Goal: Transaction & Acquisition: Purchase product/service

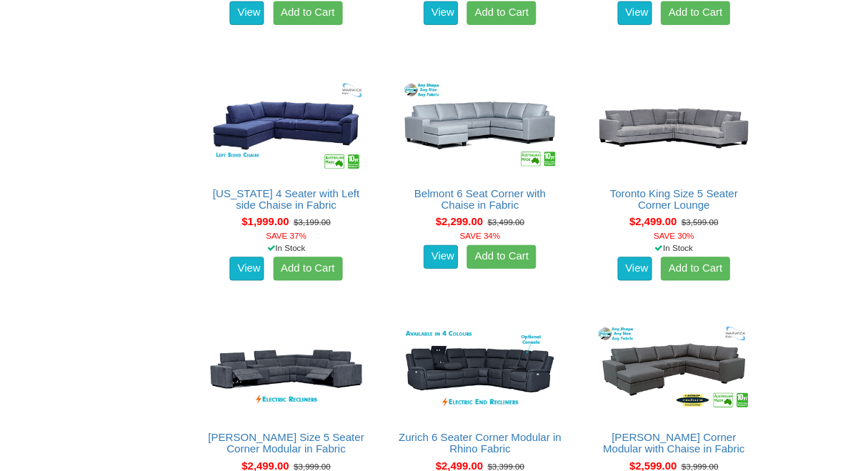
scroll to position [1045, 0]
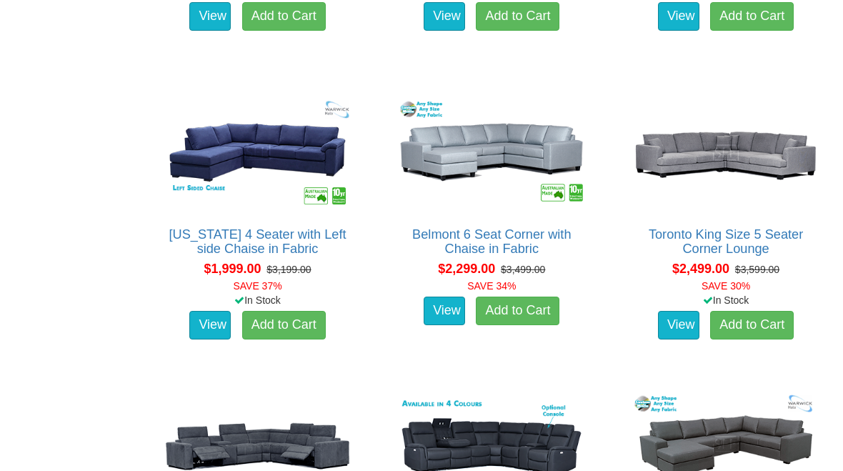
click at [479, 153] on img at bounding box center [491, 152] width 197 height 121
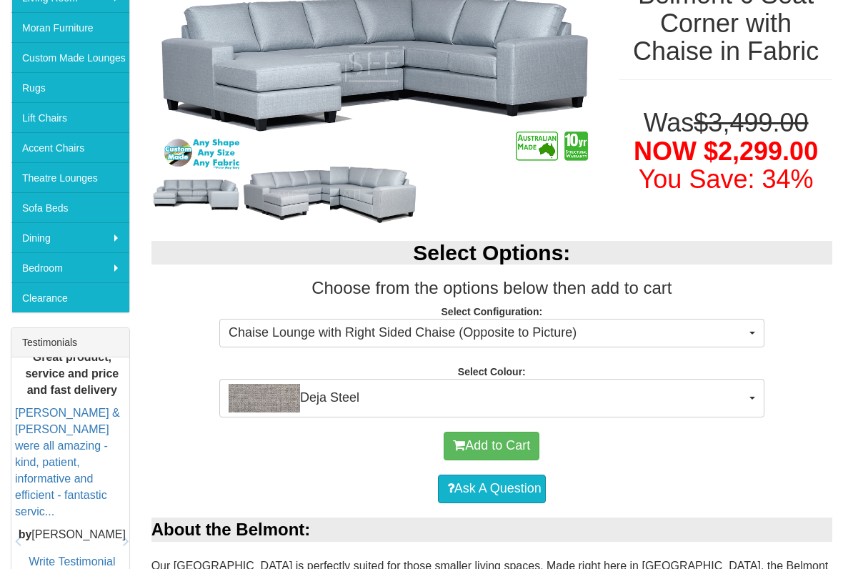
scroll to position [299, 0]
click at [762, 399] on button "Deja Steel" at bounding box center [491, 398] width 545 height 39
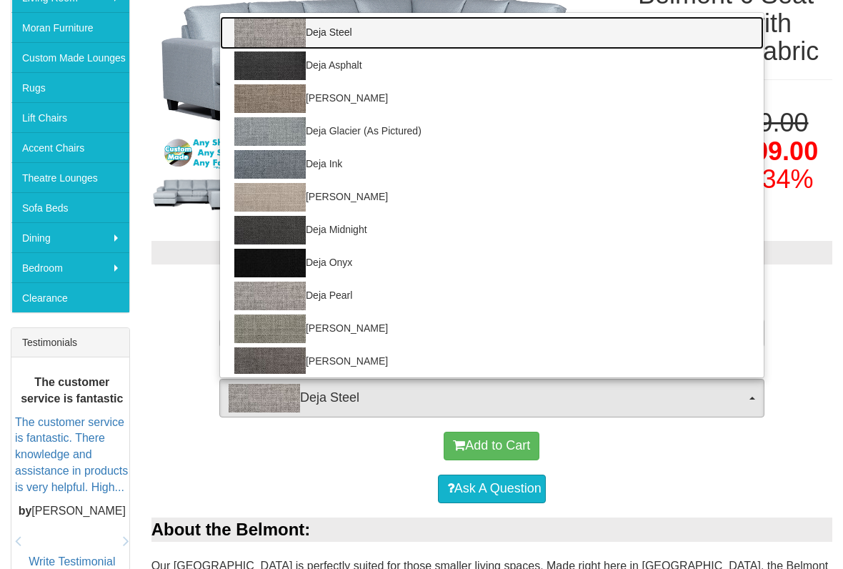
scroll to position [0, 0]
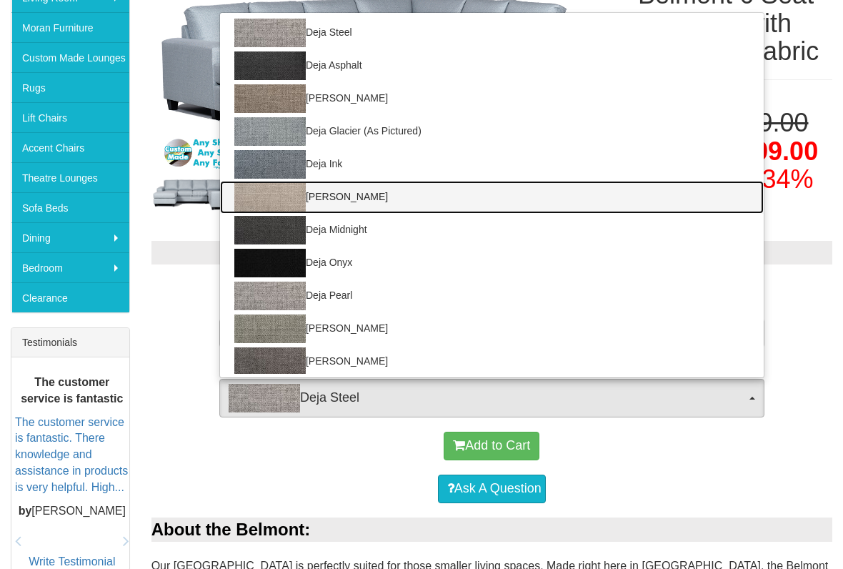
click at [297, 199] on img at bounding box center [269, 197] width 71 height 29
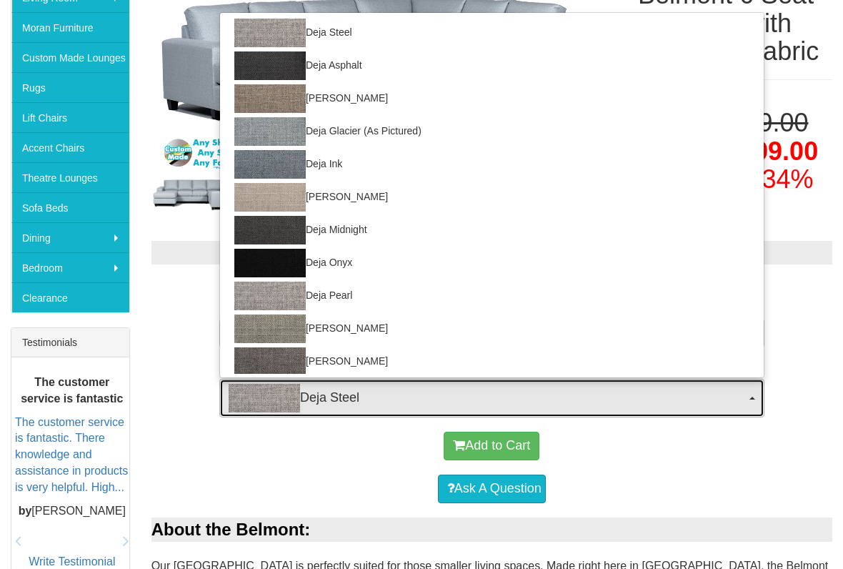
select select "2038"
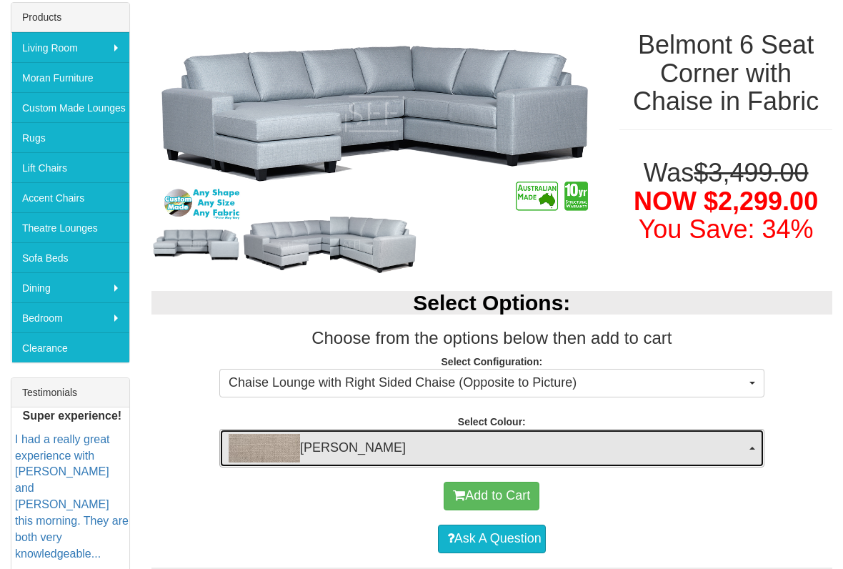
scroll to position [248, 0]
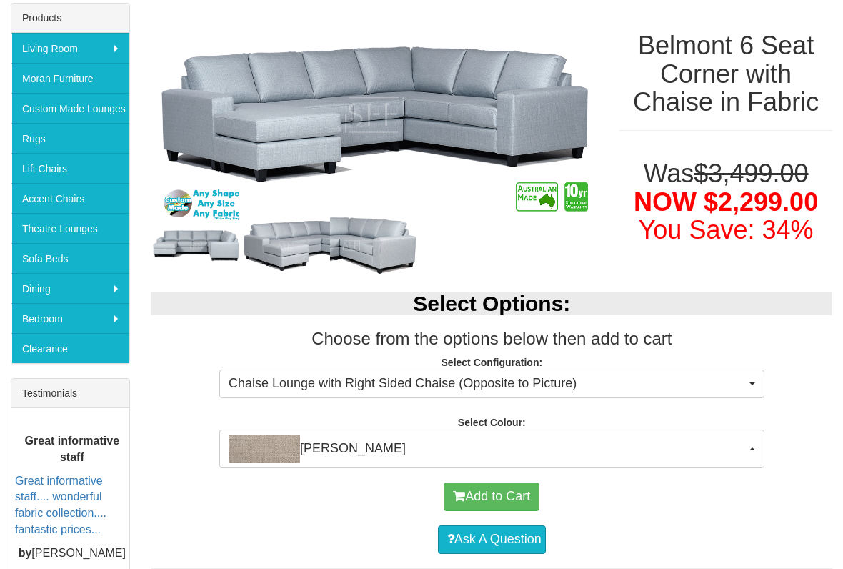
click at [763, 371] on button "Chaise Lounge with Right Sided Chaise (Opposite to Picture)" at bounding box center [491, 383] width 545 height 29
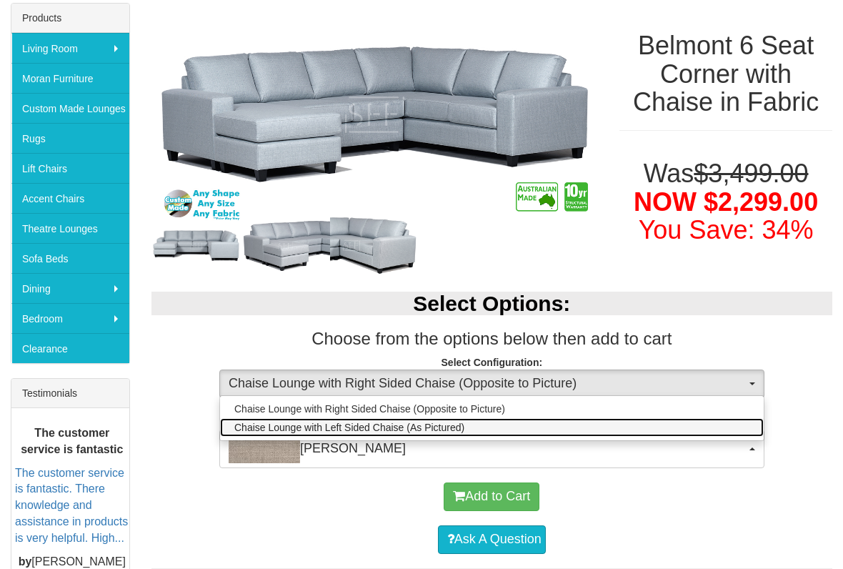
click at [414, 428] on span "Chaise Lounge with Left Sided Chaise (As Pictured)" at bounding box center [349, 427] width 230 height 14
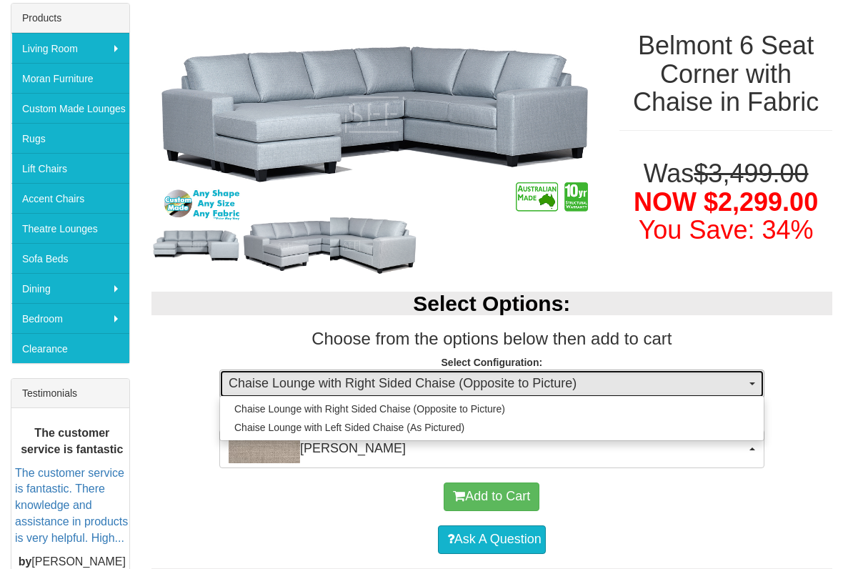
select select "1898"
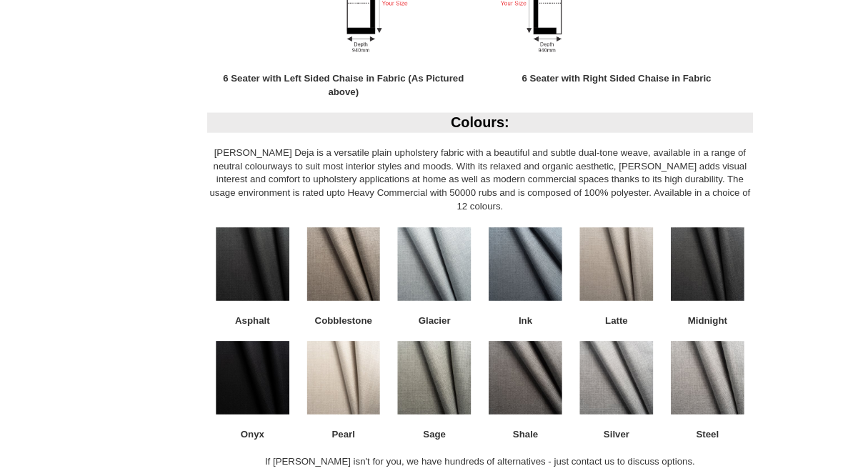
scroll to position [1082, 0]
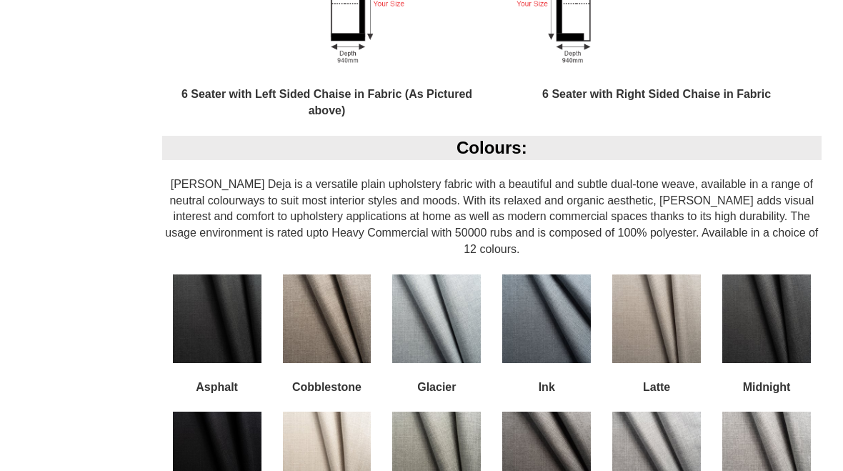
click at [334, 433] on img at bounding box center [327, 455] width 89 height 89
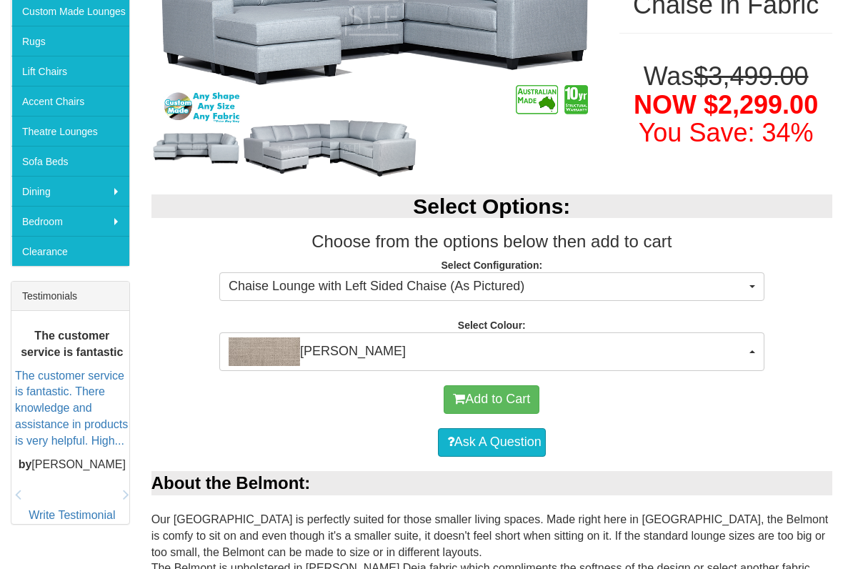
scroll to position [345, 0]
click at [756, 348] on button "Deja Latte" at bounding box center [491, 351] width 545 height 39
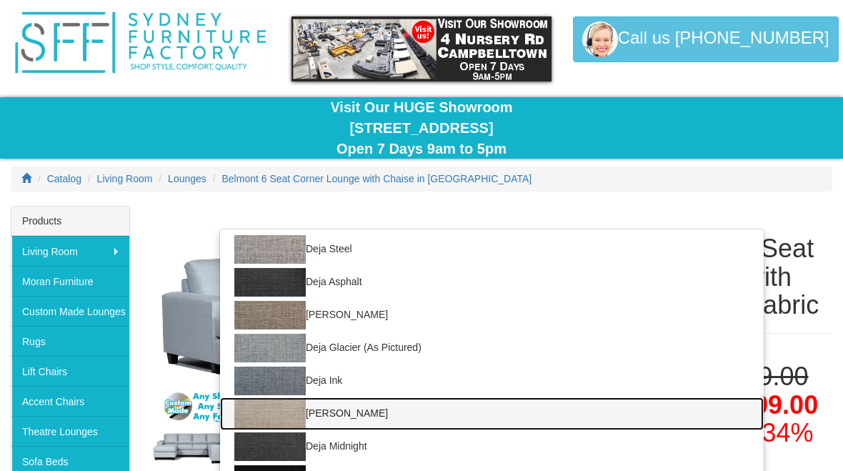
scroll to position [0, 0]
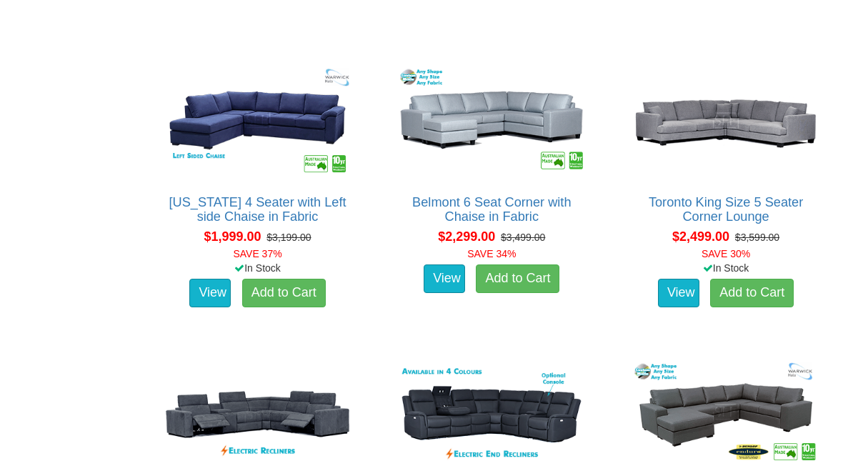
scroll to position [1059, 0]
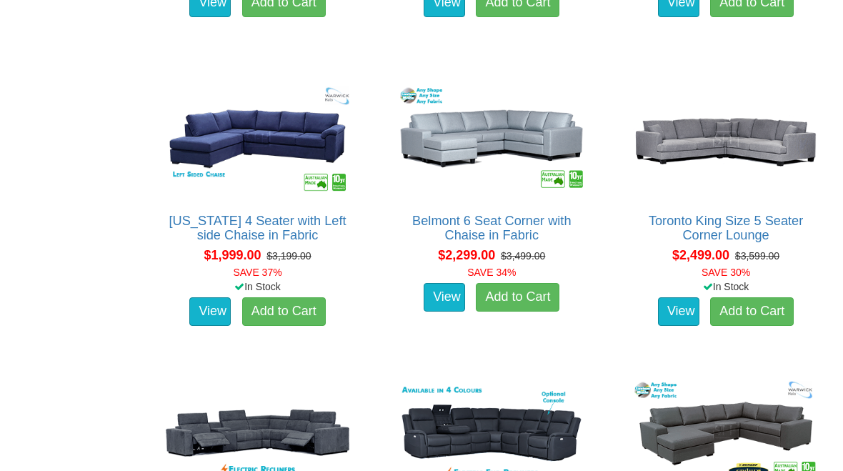
click at [494, 134] on img at bounding box center [491, 139] width 197 height 121
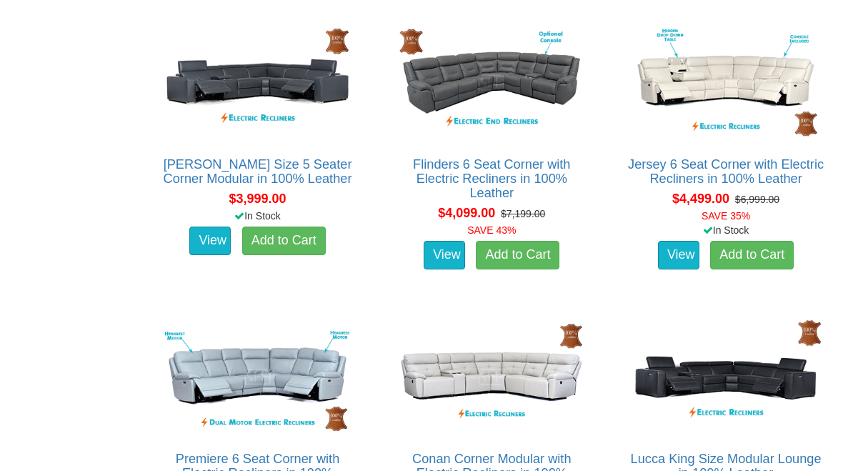
scroll to position [3151, 0]
